Goal: Find specific page/section: Find specific page/section

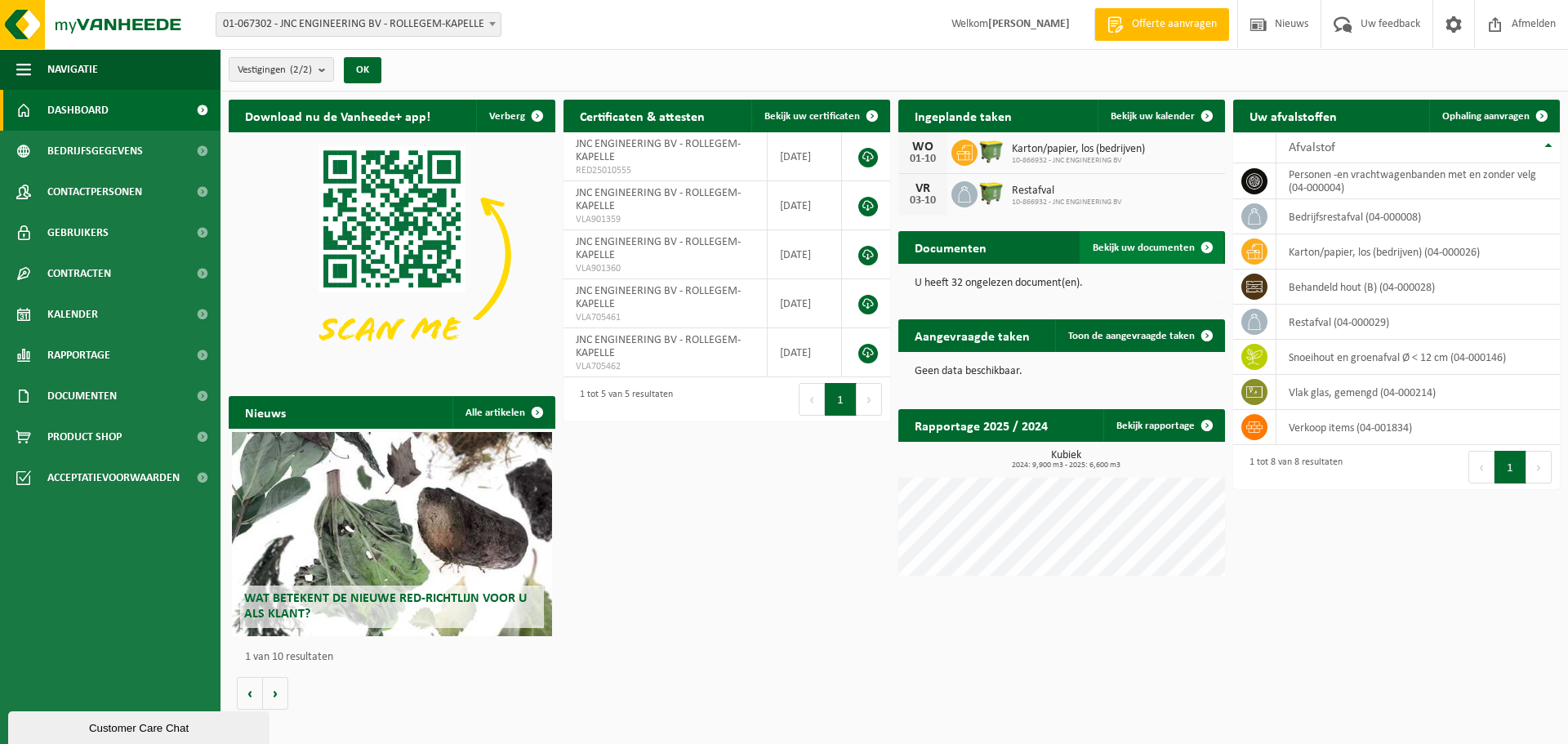
click at [1116, 248] on span "Bekijk uw documenten" at bounding box center [1144, 248] width 102 height 11
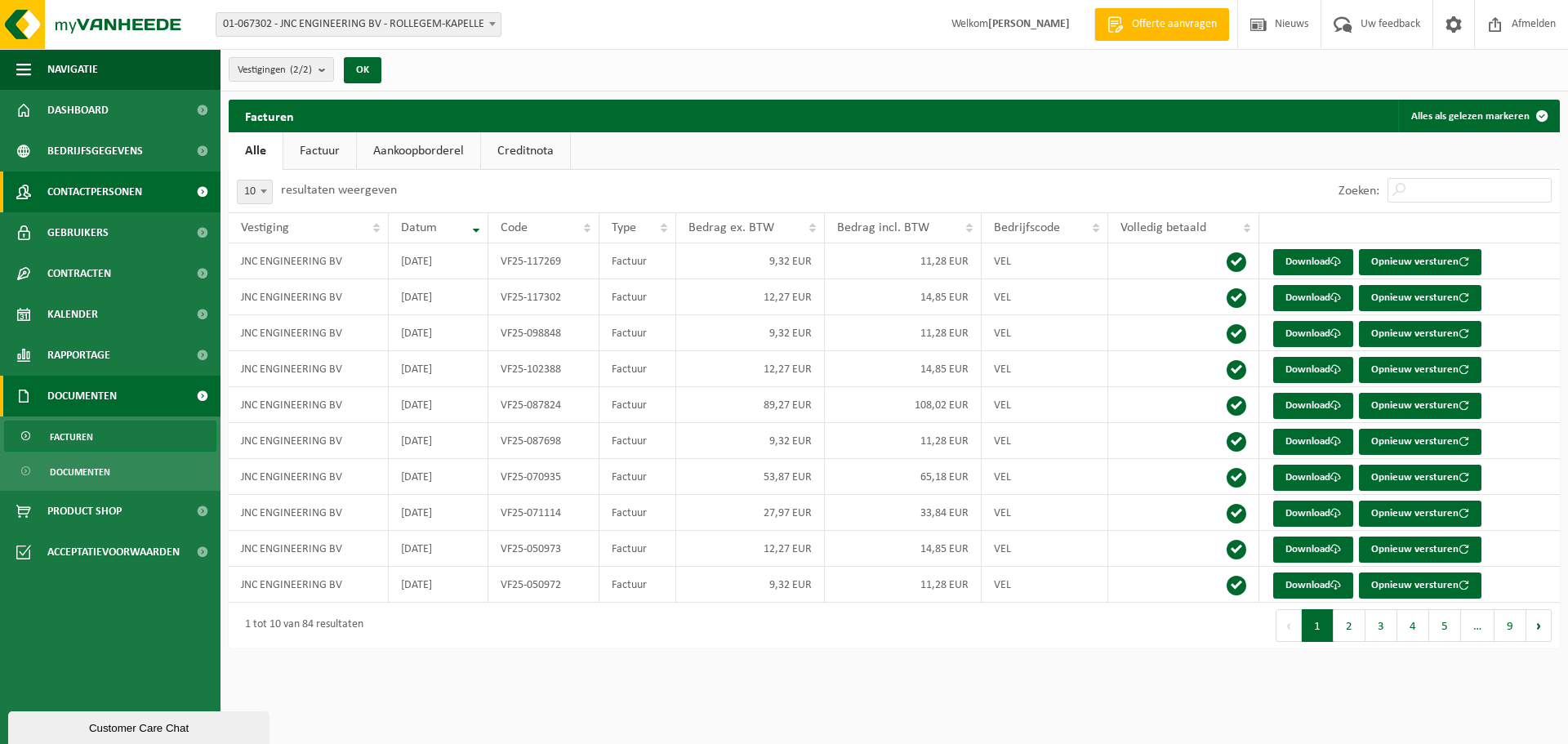
click at [117, 190] on span "Contactpersonen" at bounding box center [95, 192] width 95 height 41
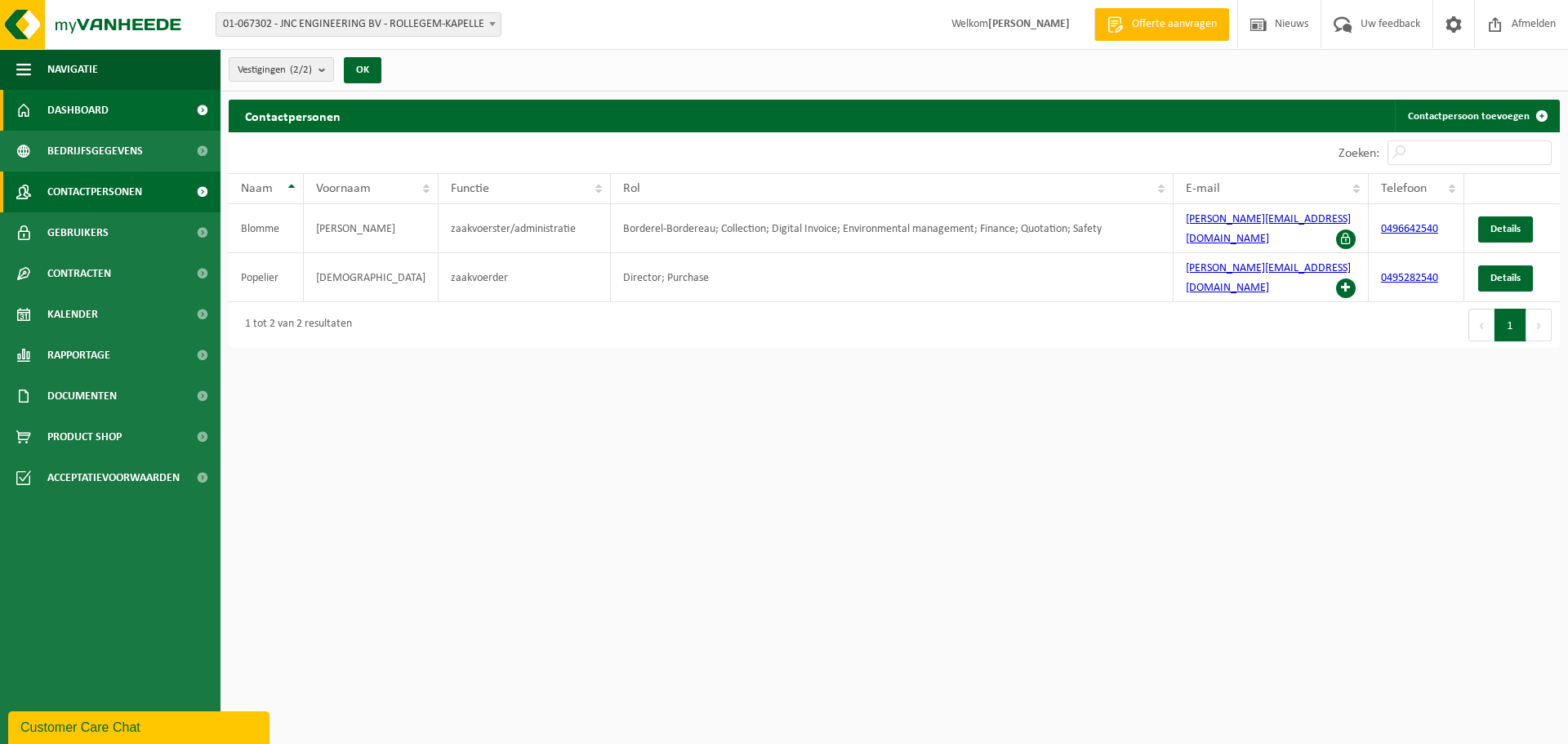
click at [95, 105] on span "Dashboard" at bounding box center [77, 110] width 61 height 41
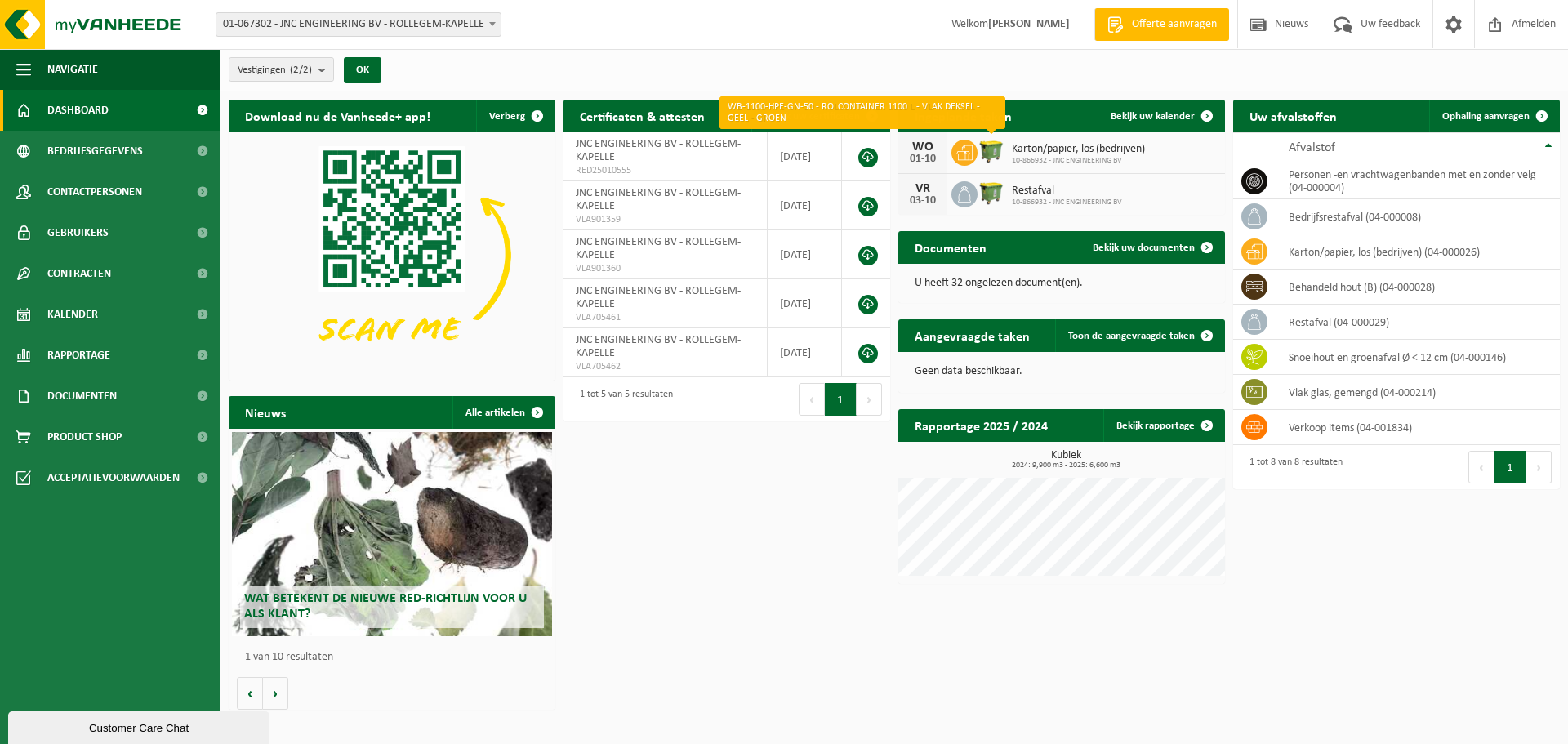
click at [987, 148] on img at bounding box center [992, 151] width 28 height 28
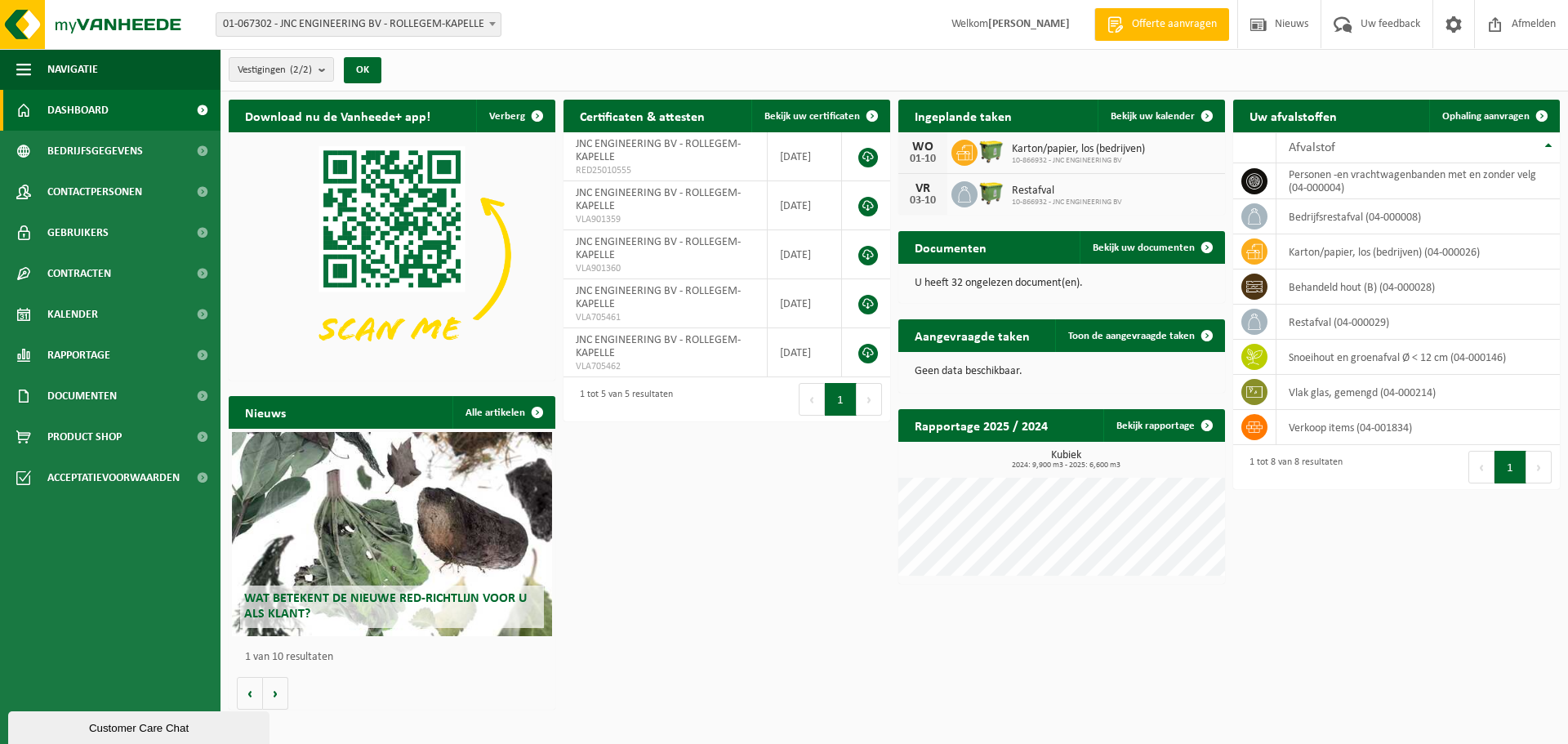
click at [704, 515] on div "Download nu de Vanheede+ app! Verberg Certificaten & attesten Bekijk uw certifi…" at bounding box center [894, 404] width 1340 height 626
